Goal: Task Accomplishment & Management: Use online tool/utility

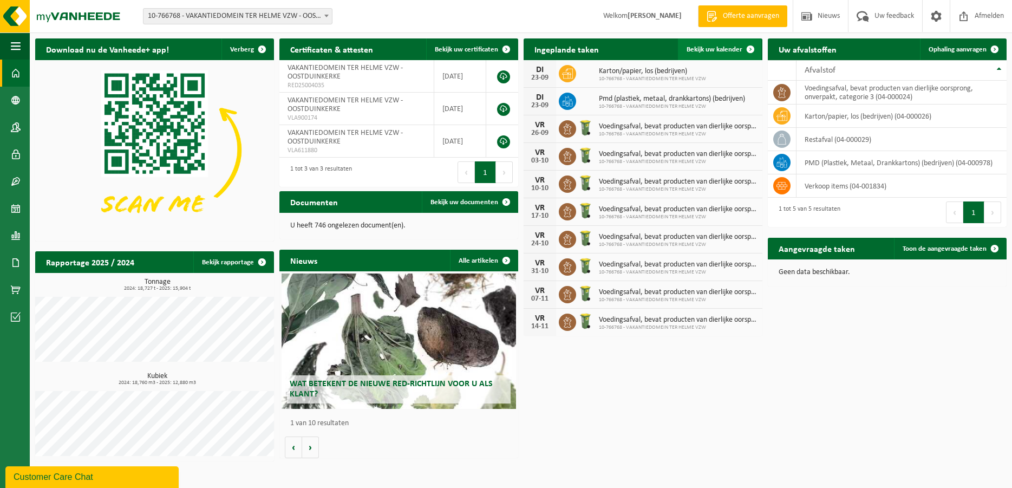
click at [717, 46] on span "Bekijk uw kalender" at bounding box center [714, 49] width 56 height 7
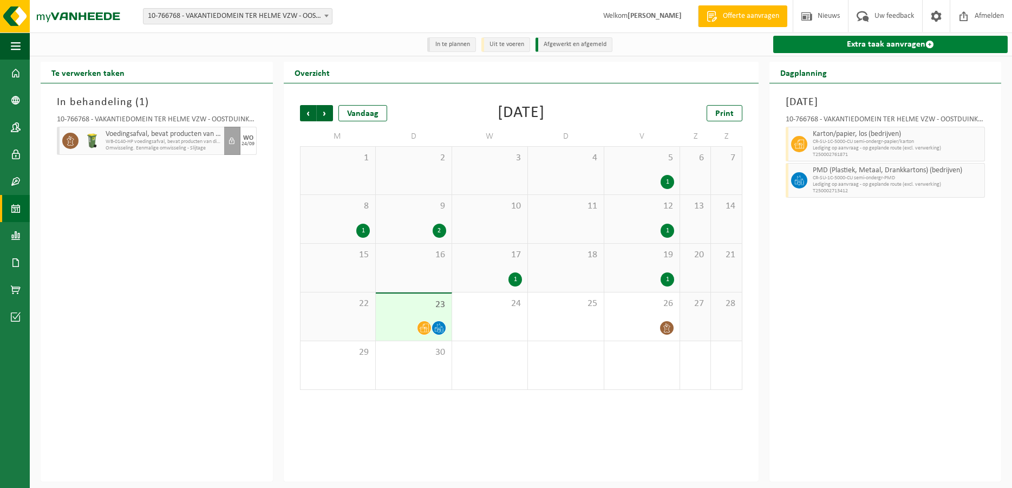
click at [869, 45] on link "Extra taak aanvragen" at bounding box center [890, 44] width 235 height 17
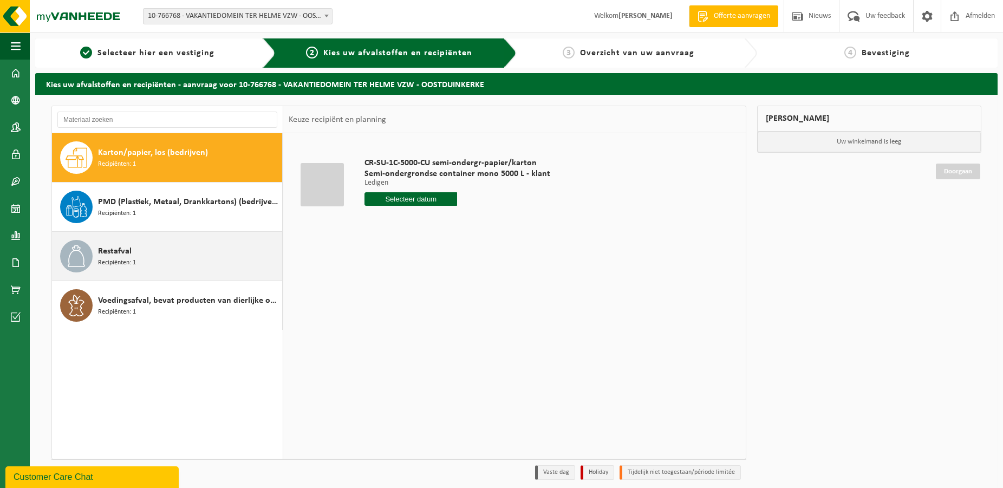
click at [115, 265] on span "Recipiënten: 1" at bounding box center [117, 263] width 38 height 10
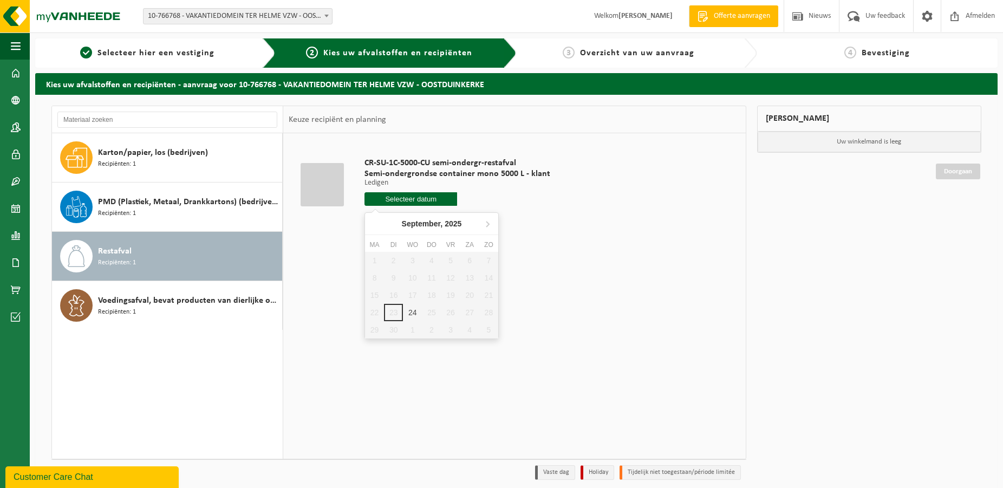
click at [424, 197] on input "text" at bounding box center [410, 199] width 93 height 14
click at [413, 315] on div "24" at bounding box center [412, 312] width 19 height 17
type input "Van 2025-09-24"
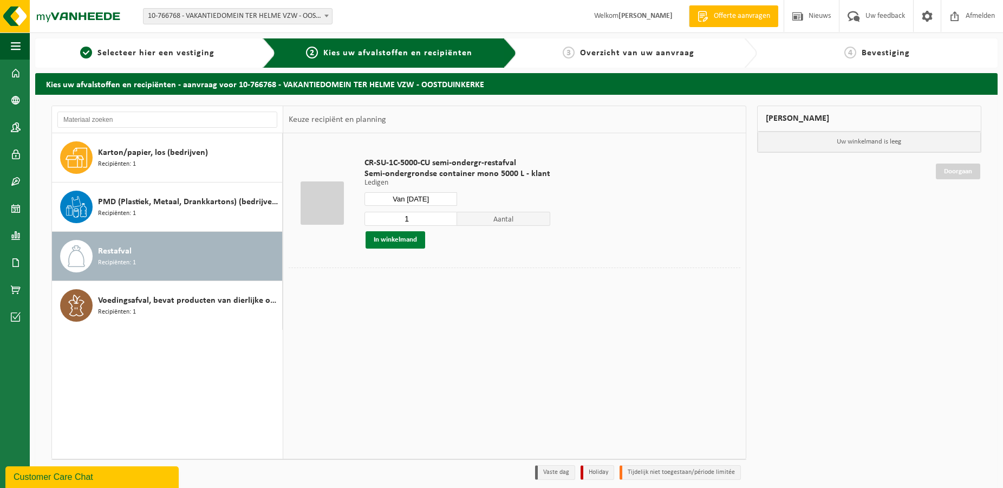
click at [404, 239] on button "In winkelmand" at bounding box center [395, 239] width 60 height 17
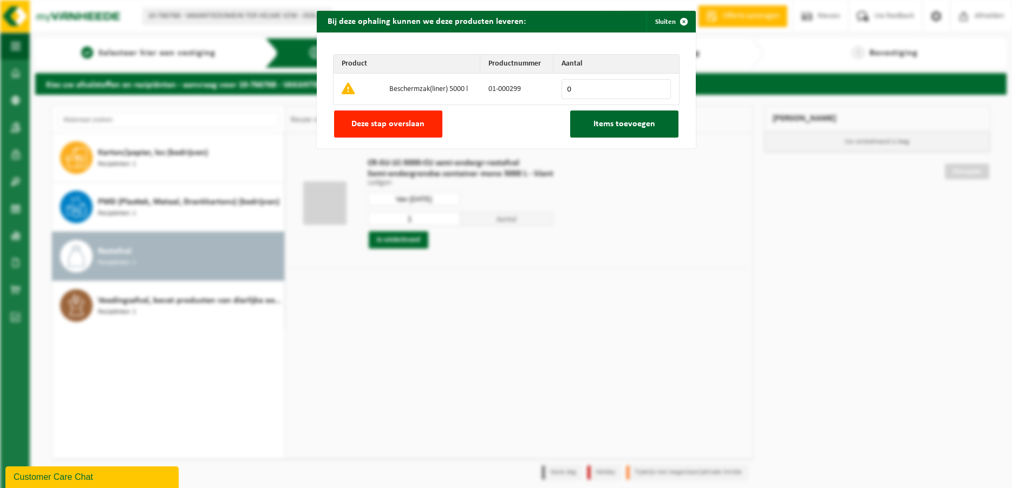
click at [654, 84] on input "0" at bounding box center [615, 89] width 109 height 20
type input "1"
click at [656, 85] on input "1" at bounding box center [615, 89] width 109 height 20
click at [639, 120] on span "Items toevoegen" at bounding box center [624, 124] width 62 height 9
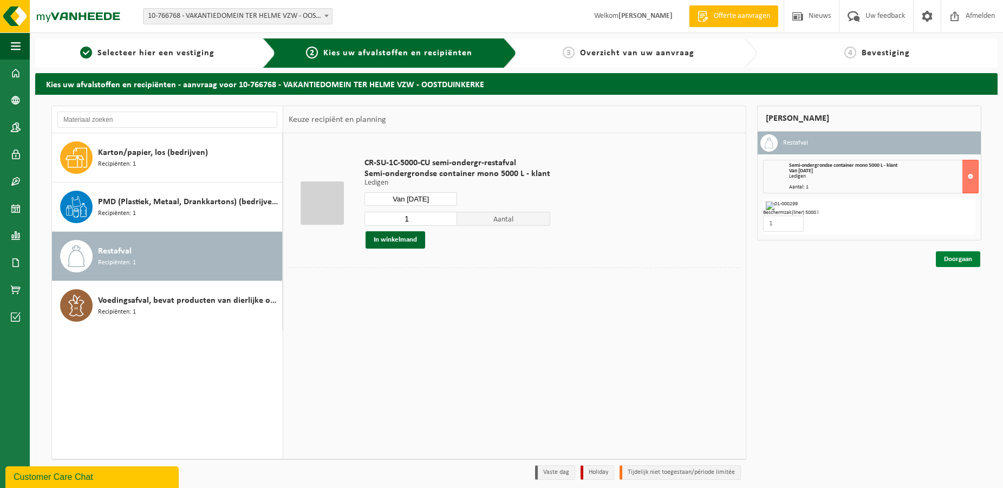
click at [952, 259] on link "Doorgaan" at bounding box center [958, 259] width 44 height 16
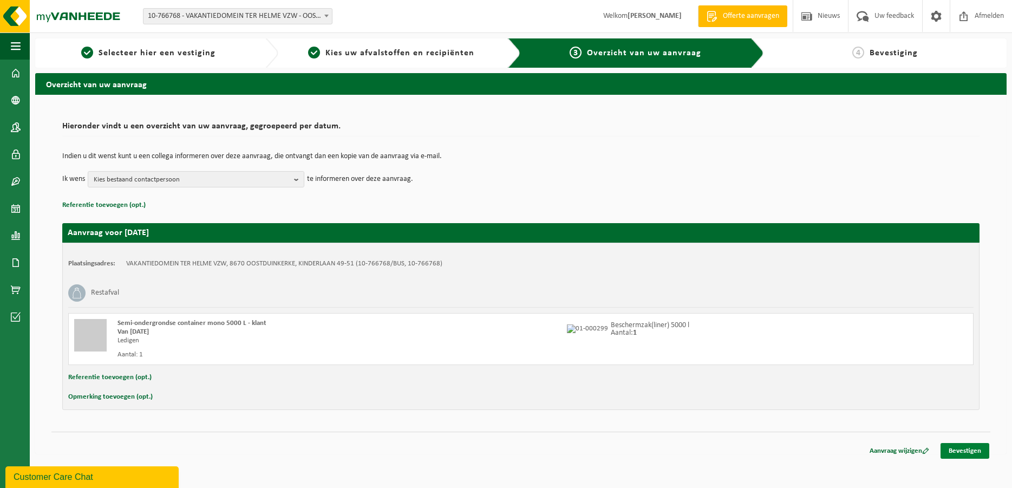
click at [978, 455] on link "Bevestigen" at bounding box center [964, 451] width 49 height 16
